Goal: Task Accomplishment & Management: Complete application form

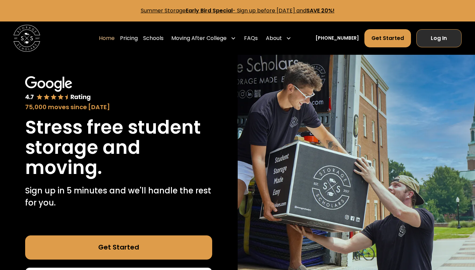
click at [440, 39] on link "Log In" at bounding box center [440, 38] width 46 height 18
click at [429, 46] on link "Log In" at bounding box center [440, 38] width 46 height 18
